Goal: Task Accomplishment & Management: Use online tool/utility

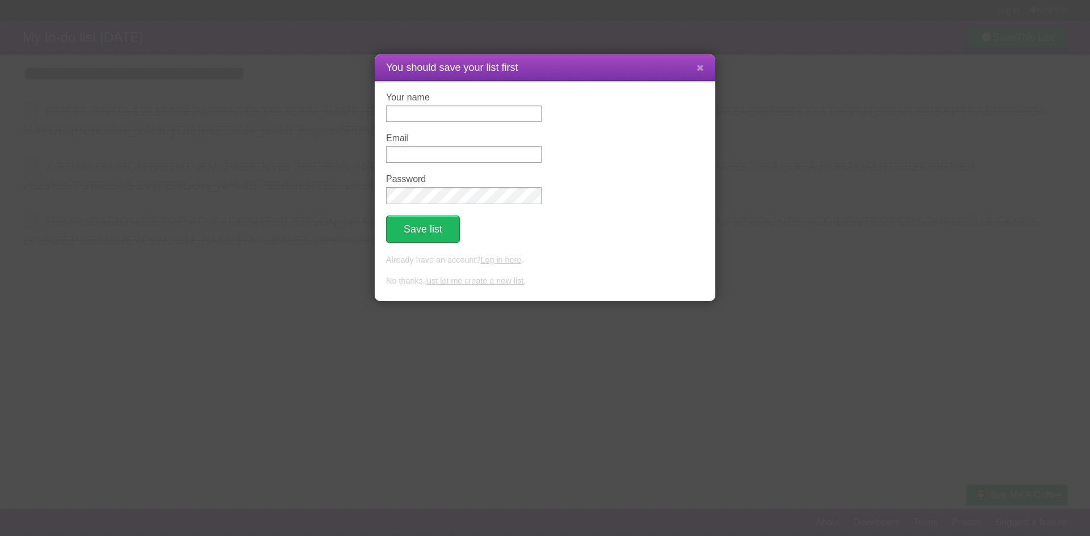
click at [484, 280] on link "just let me create a new list" at bounding box center [474, 280] width 99 height 9
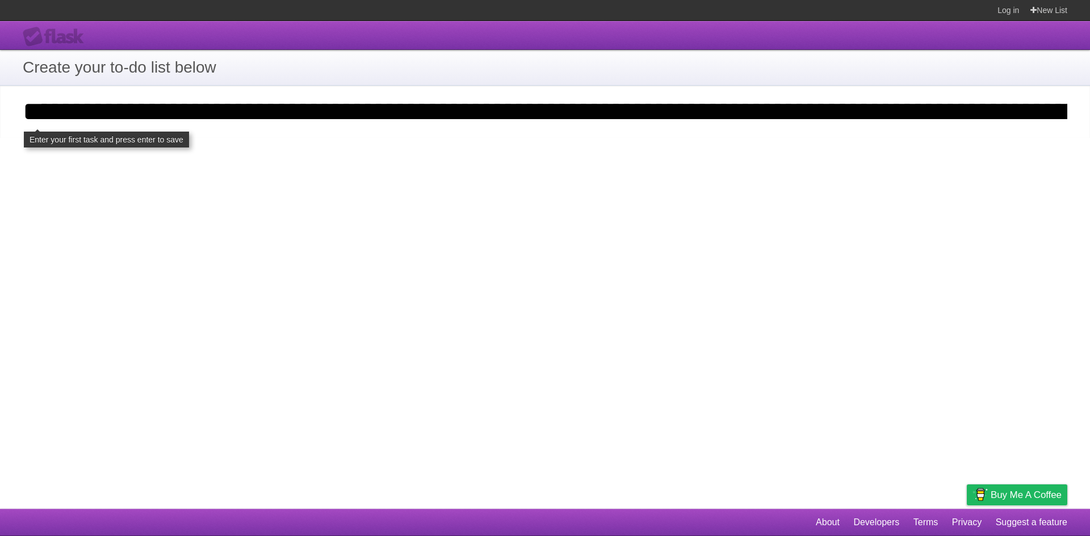
scroll to position [0, 2083]
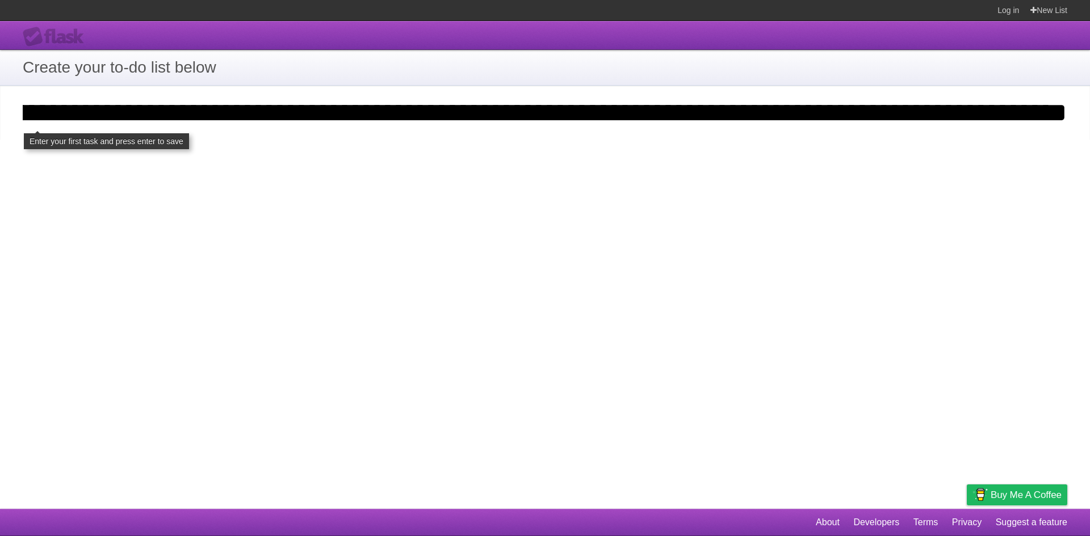
type input "**********"
click input "**********" at bounding box center [0, 0] width 0 height 0
